Goal: Find specific page/section: Find specific page/section

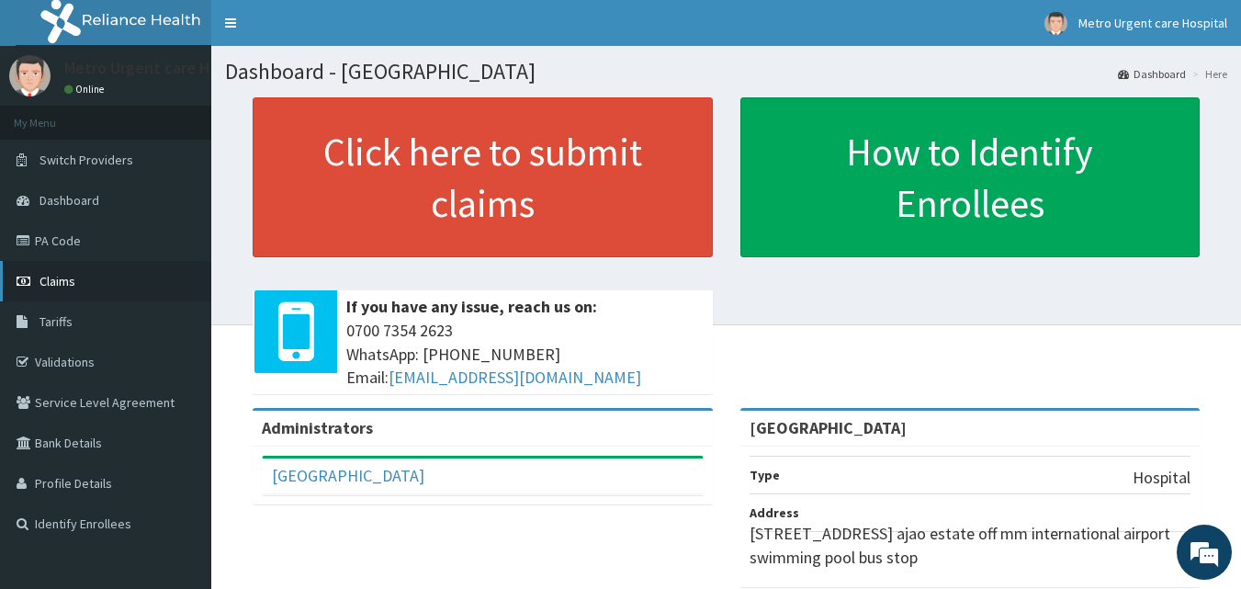
click at [62, 273] on span "Claims" at bounding box center [57, 281] width 36 height 17
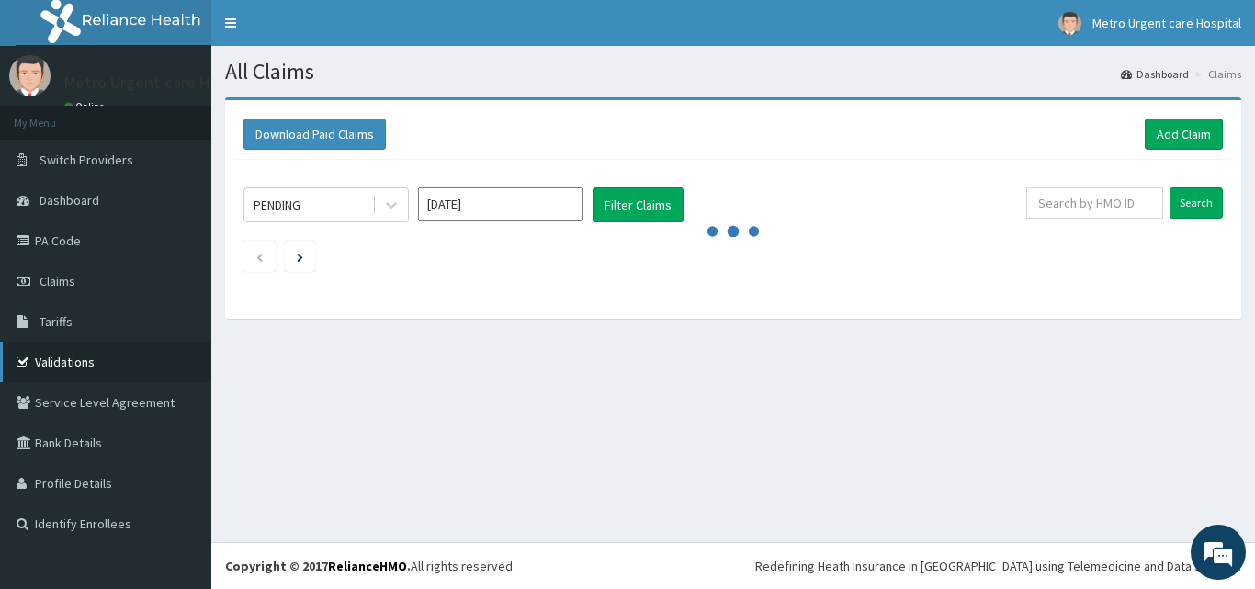
click at [60, 364] on link "Validations" at bounding box center [105, 362] width 211 height 40
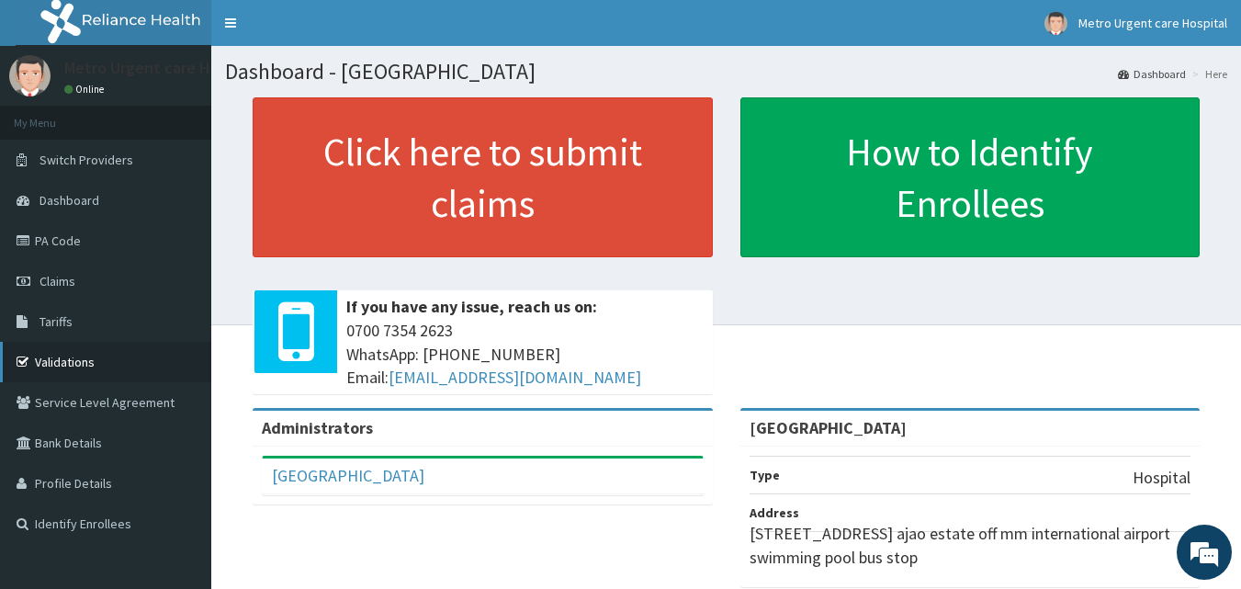
click at [152, 348] on link "Validations" at bounding box center [105, 362] width 211 height 40
